Goal: Task Accomplishment & Management: Manage account settings

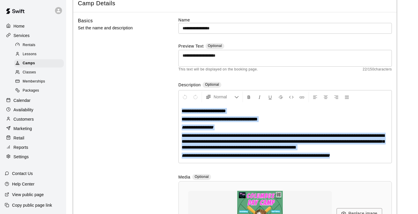
scroll to position [32, 0]
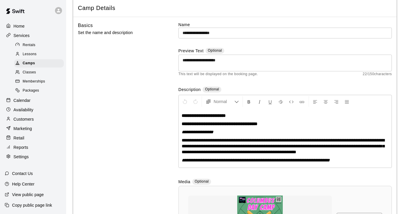
click at [329, 85] on div "**********" at bounding box center [284, 148] width 213 height 252
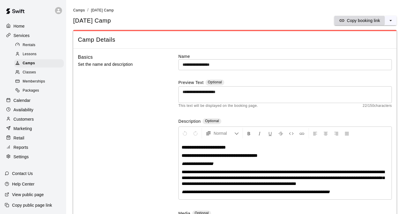
click at [353, 22] on p "Copy booking link" at bounding box center [363, 21] width 33 height 6
click at [24, 36] on p "Services" at bounding box center [22, 36] width 16 height 6
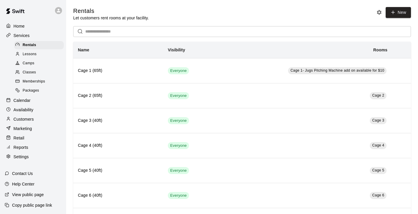
click at [30, 81] on span "Memberships" at bounding box center [34, 82] width 22 height 6
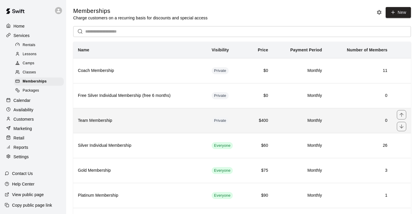
scroll to position [111, 0]
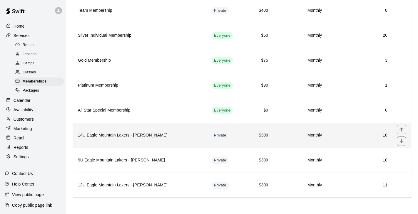
click at [168, 135] on h6 "14U Eagle Mountain Lakers - [PERSON_NAME]" at bounding box center [140, 135] width 124 height 6
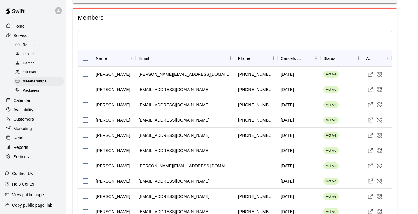
scroll to position [461, 0]
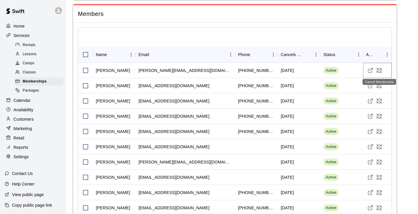
click at [379, 71] on icon "Cancel Membership" at bounding box center [379, 71] width 6 height 6
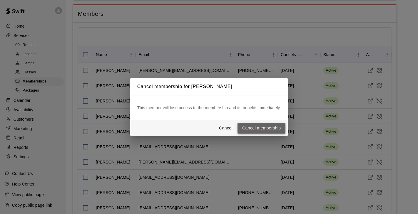
click at [274, 126] on button "Cancel membership" at bounding box center [262, 128] width 48 height 11
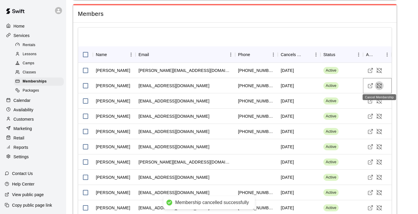
click at [380, 85] on icon "Cancel Membership" at bounding box center [379, 86] width 6 height 6
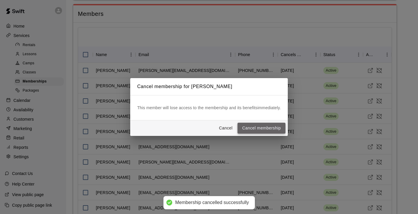
click at [271, 127] on button "Cancel membership" at bounding box center [262, 128] width 48 height 11
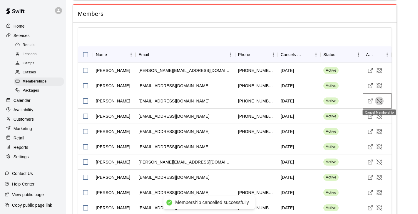
click at [379, 102] on icon "Cancel Membership" at bounding box center [379, 101] width 6 height 6
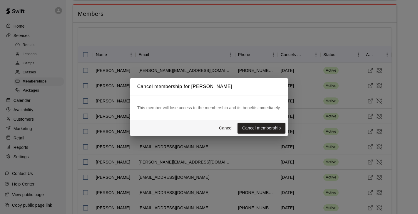
click at [280, 129] on button "Cancel membership" at bounding box center [262, 128] width 48 height 11
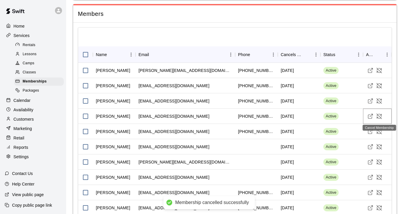
click at [381, 116] on icon "Cancel Membership" at bounding box center [379, 116] width 6 height 6
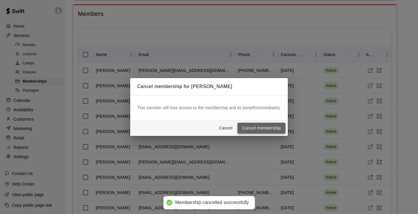
click at [273, 126] on button "Cancel membership" at bounding box center [262, 128] width 48 height 11
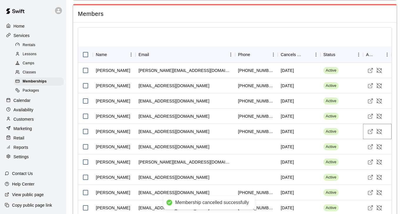
click at [379, 133] on icon "Cancel Membership" at bounding box center [379, 132] width 6 height 6
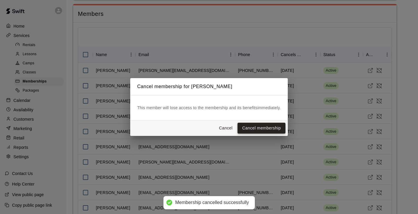
click at [271, 128] on button "Cancel membership" at bounding box center [262, 128] width 48 height 11
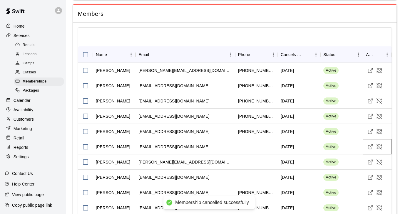
click at [378, 148] on icon "Cancel Membership" at bounding box center [379, 147] width 6 height 6
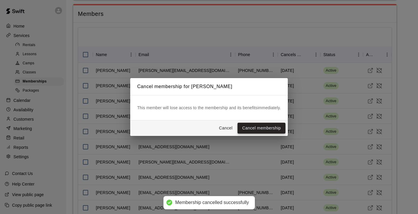
click at [278, 127] on button "Cancel membership" at bounding box center [262, 128] width 48 height 11
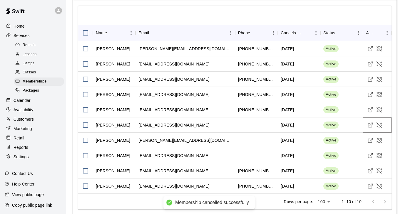
scroll to position [486, 0]
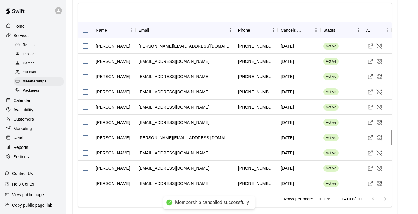
click at [381, 139] on icon "Cancel Membership" at bounding box center [379, 138] width 6 height 6
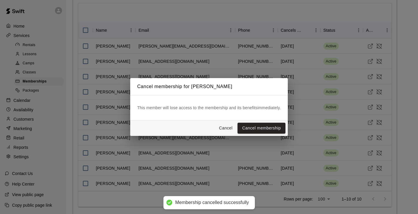
click at [279, 127] on button "Cancel membership" at bounding box center [262, 128] width 48 height 11
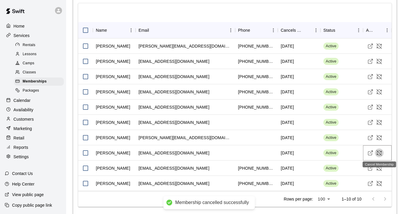
click at [380, 154] on icon "Cancel Membership" at bounding box center [379, 153] width 5 height 5
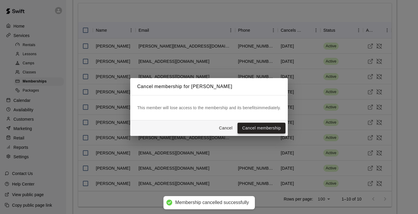
click at [270, 130] on button "Cancel membership" at bounding box center [262, 128] width 48 height 11
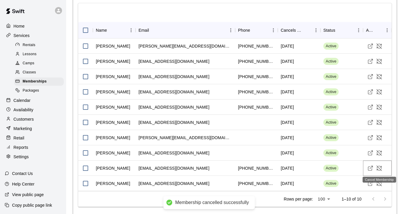
click at [379, 169] on icon "Cancel Membership" at bounding box center [379, 169] width 6 height 6
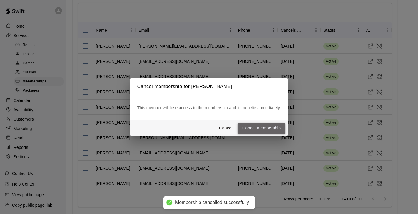
click at [266, 127] on button "Cancel membership" at bounding box center [262, 128] width 48 height 11
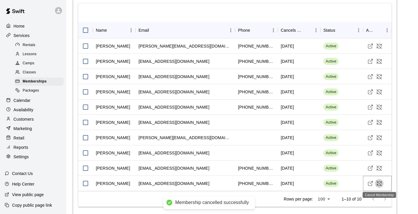
click at [381, 186] on icon "Cancel Membership" at bounding box center [379, 183] width 5 height 5
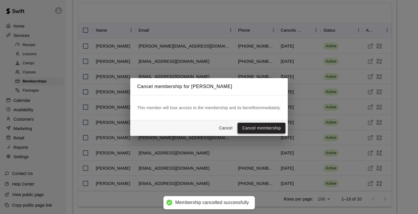
click at [277, 129] on button "Cancel membership" at bounding box center [262, 128] width 48 height 11
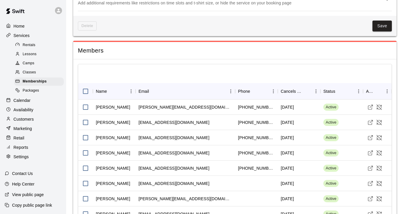
scroll to position [461, 0]
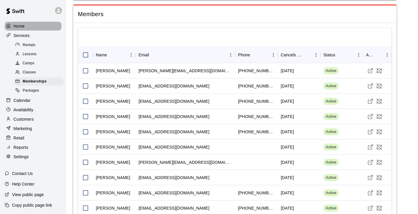
click at [24, 27] on p "Home" at bounding box center [19, 26] width 11 height 6
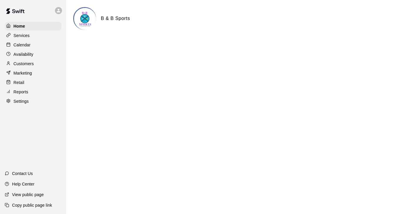
click at [25, 36] on p "Services" at bounding box center [22, 36] width 16 height 6
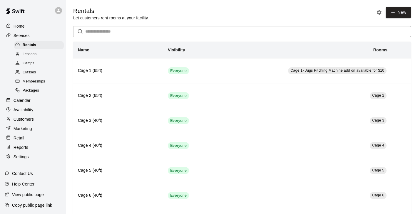
click at [31, 81] on span "Memberships" at bounding box center [34, 82] width 22 height 6
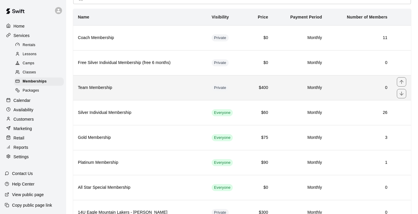
scroll to position [111, 0]
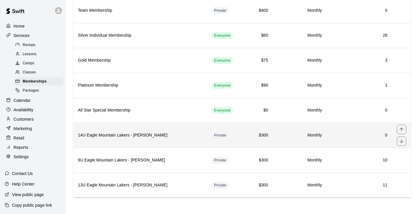
click at [187, 141] on th "14U Eagle Mountain Lakers - [PERSON_NAME]" at bounding box center [140, 135] width 134 height 25
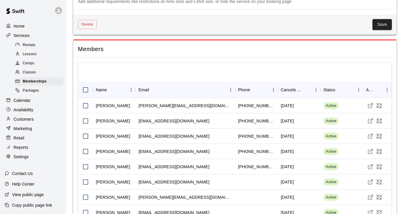
scroll to position [498, 0]
